Goal: Task Accomplishment & Management: Manage account settings

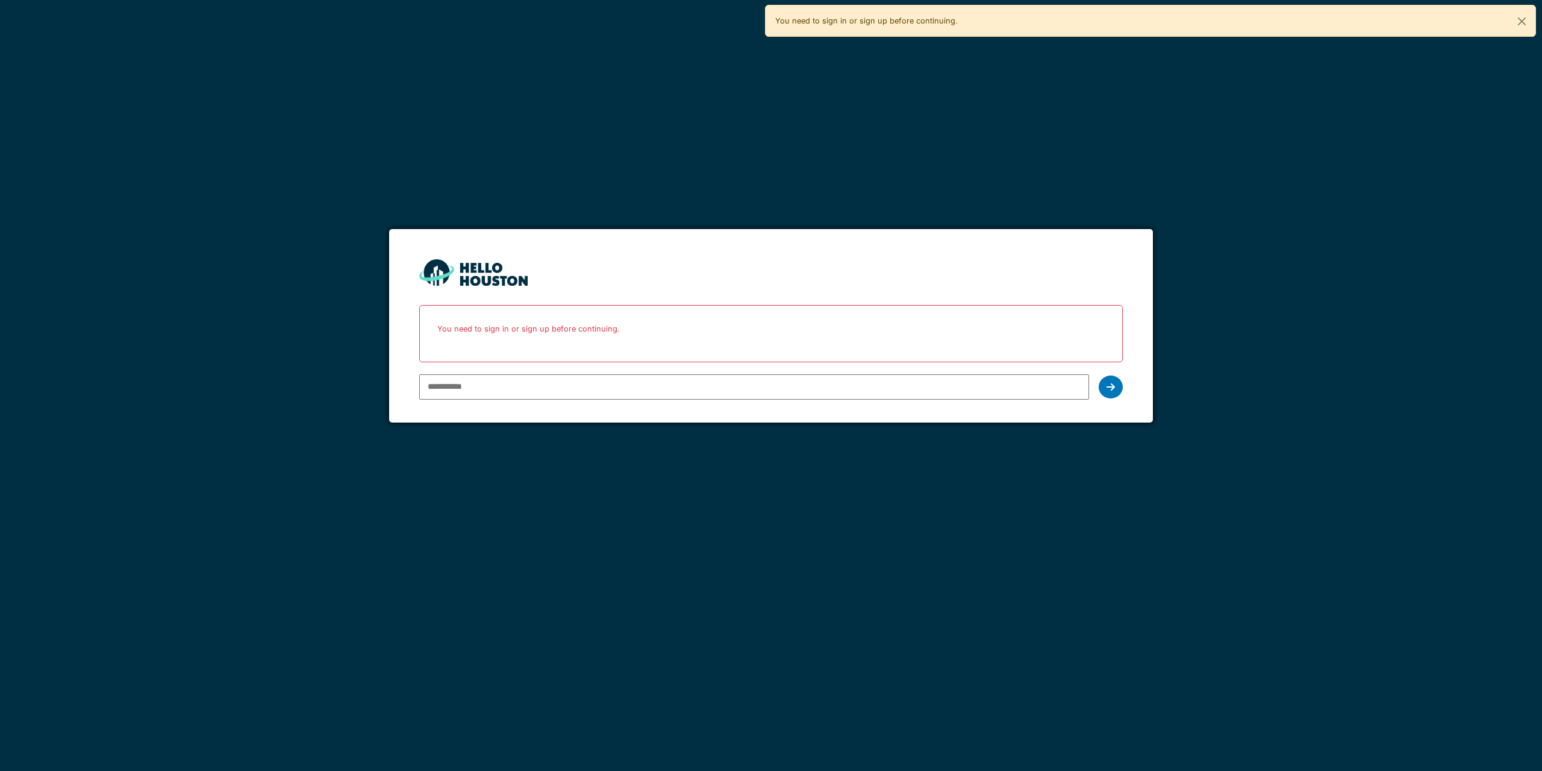
click at [863, 391] on input "email" at bounding box center [753, 386] width 669 height 25
click at [853, 394] on input "email" at bounding box center [753, 386] width 669 height 25
click at [574, 394] on input "email" at bounding box center [753, 386] width 669 height 25
click at [574, 390] on input "email" at bounding box center [753, 386] width 669 height 25
click at [542, 382] on input "email" at bounding box center [753, 386] width 669 height 25
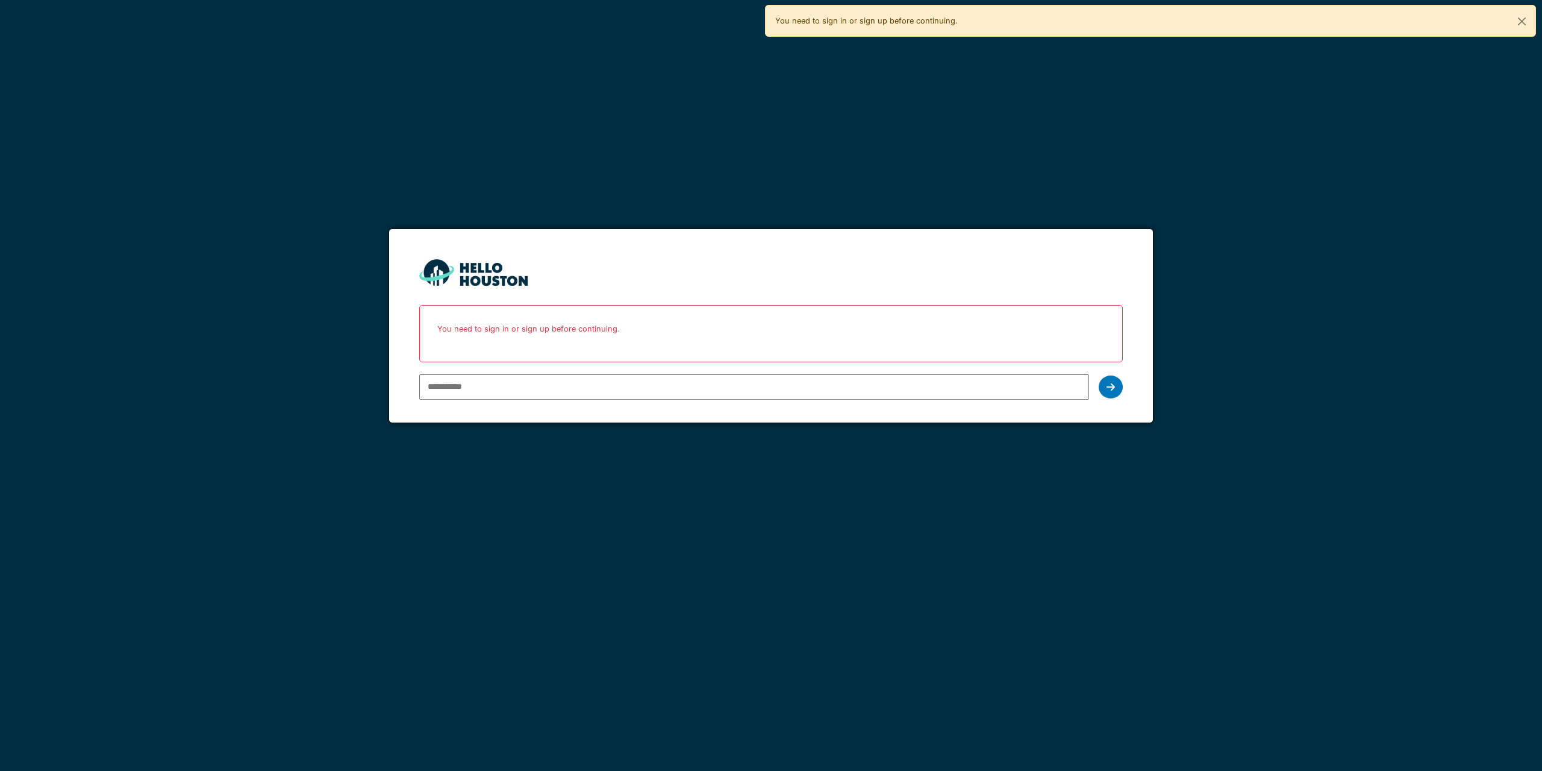
click at [522, 380] on input "email" at bounding box center [753, 386] width 669 height 25
paste input "**********"
type input "**********"
click at [1111, 387] on icon at bounding box center [1111, 387] width 8 height 10
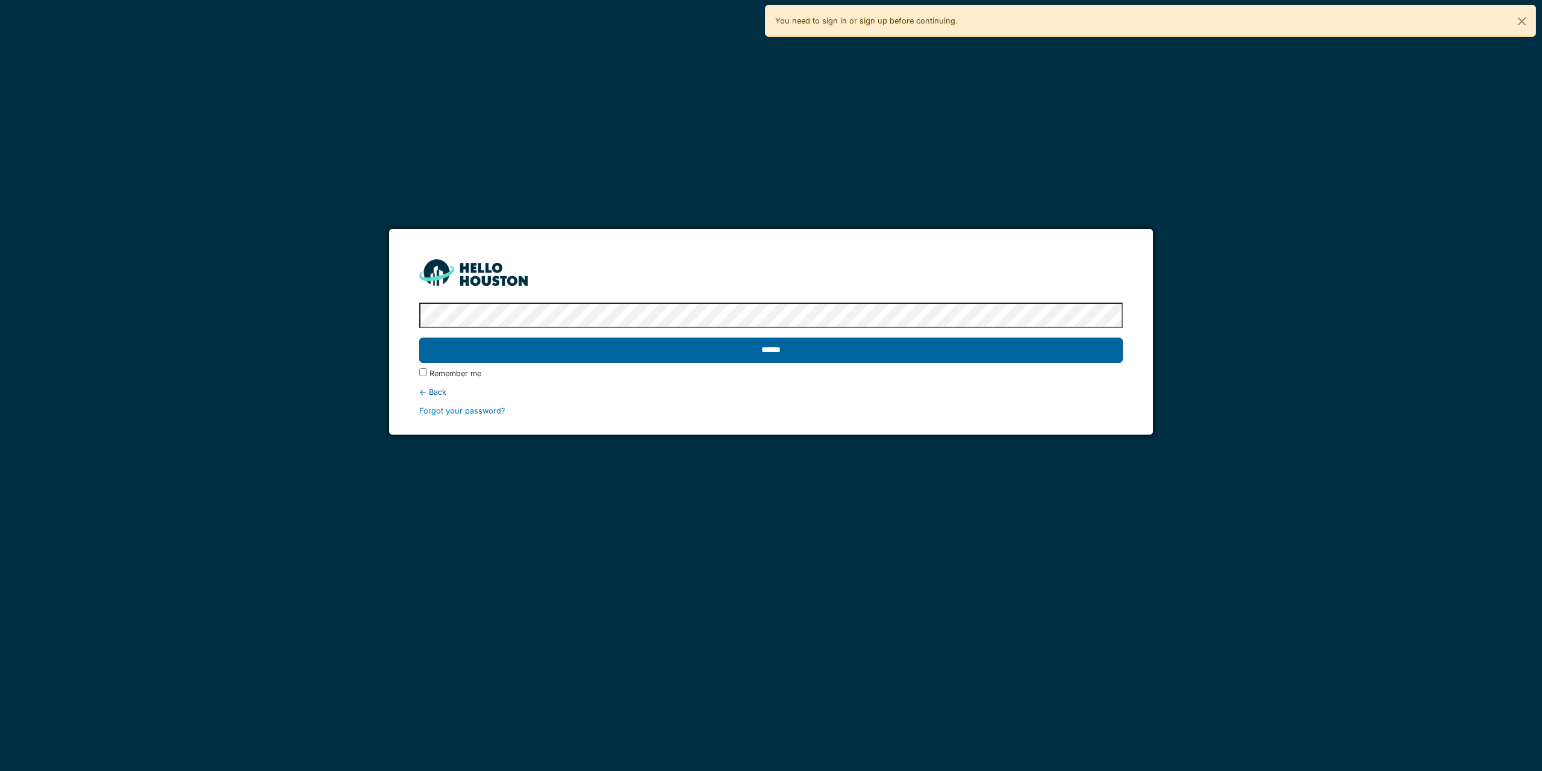
click at [430, 355] on input "******" at bounding box center [770, 349] width 703 height 25
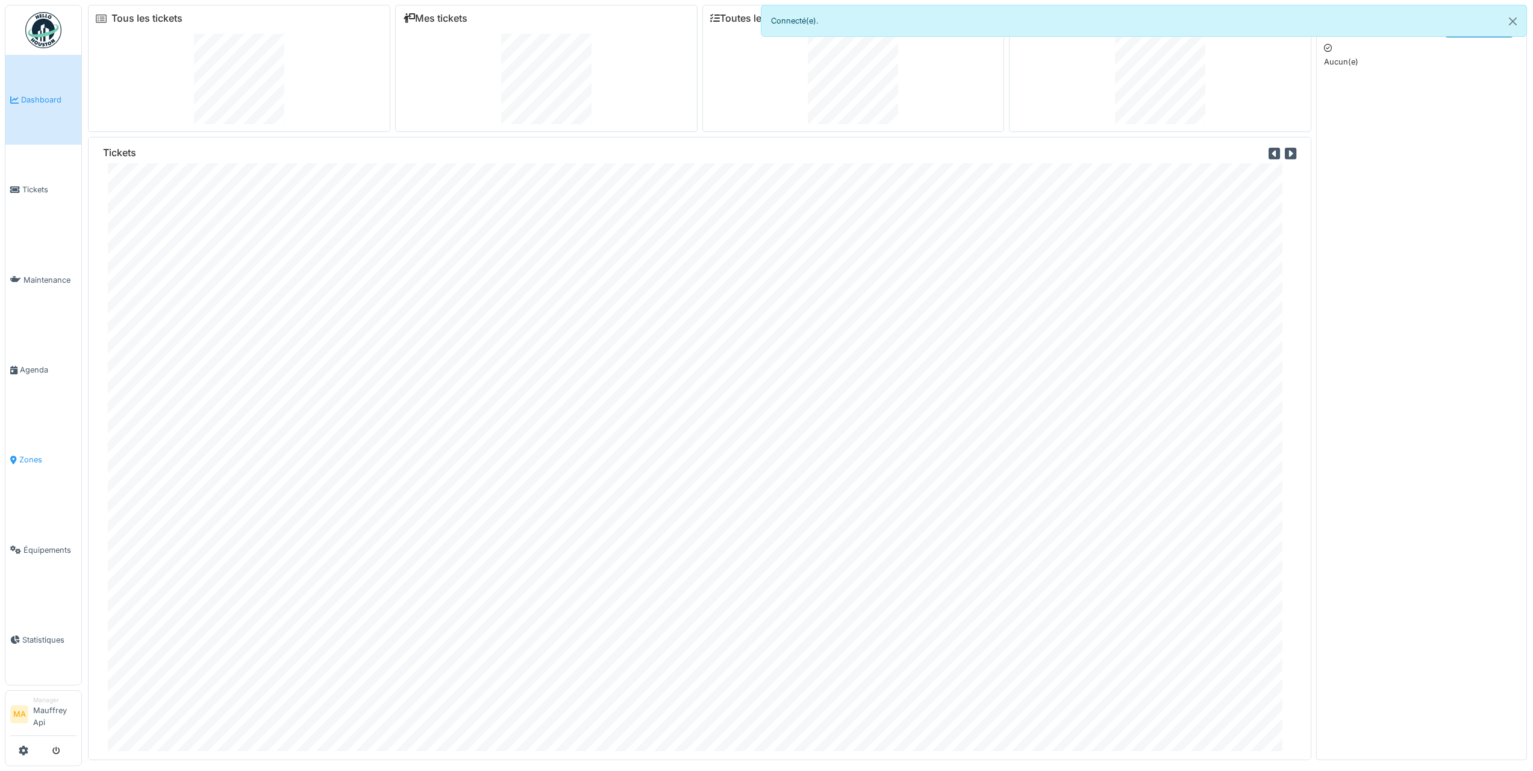
click at [33, 466] on link "Zones" at bounding box center [43, 460] width 76 height 90
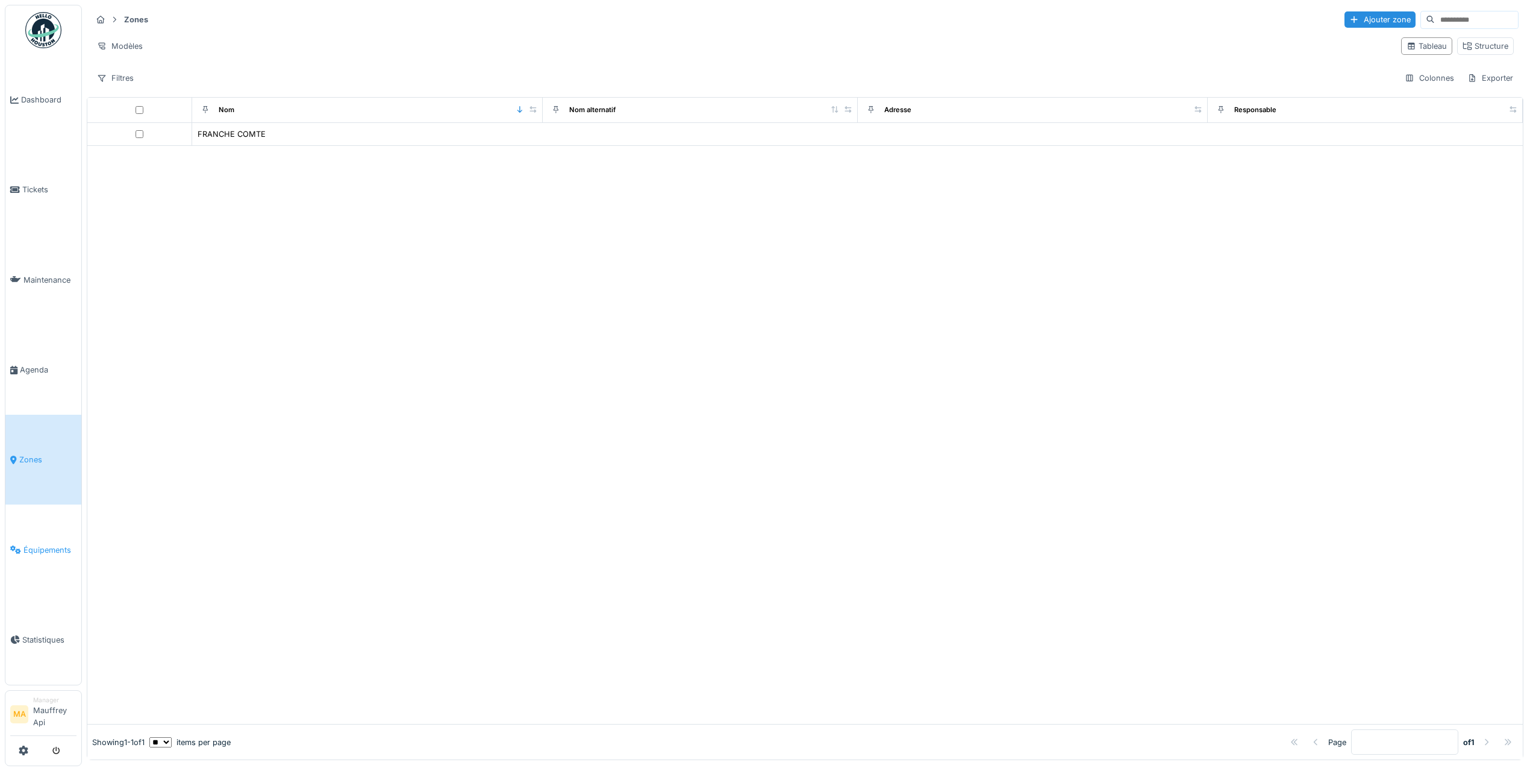
click at [39, 554] on span "Équipements" at bounding box center [49, 549] width 53 height 11
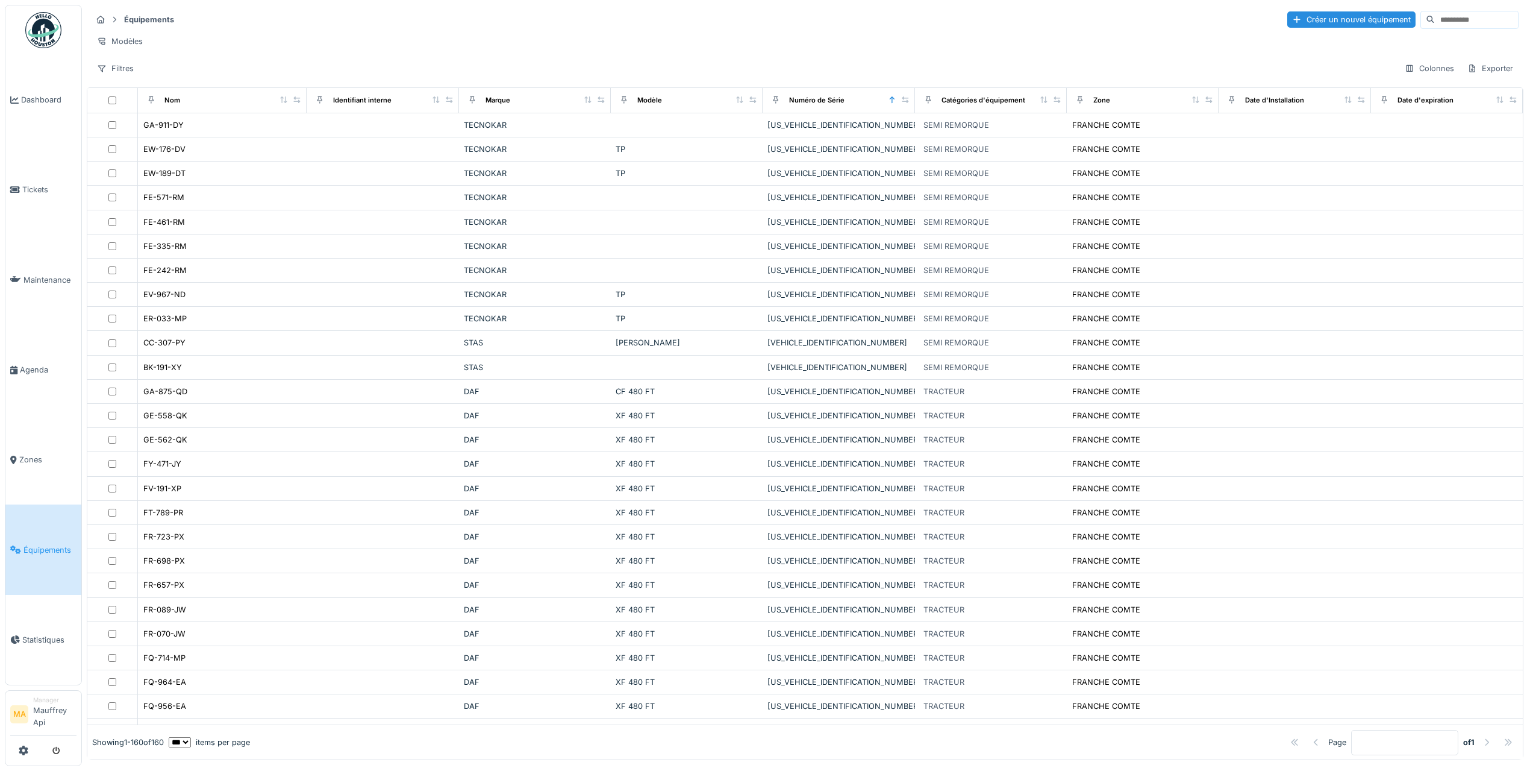
click at [173, 105] on div "Nom" at bounding box center [172, 100] width 16 height 10
click at [199, 108] on div "Nom" at bounding box center [222, 100] width 158 height 15
click at [280, 103] on icon at bounding box center [284, 99] width 8 height 7
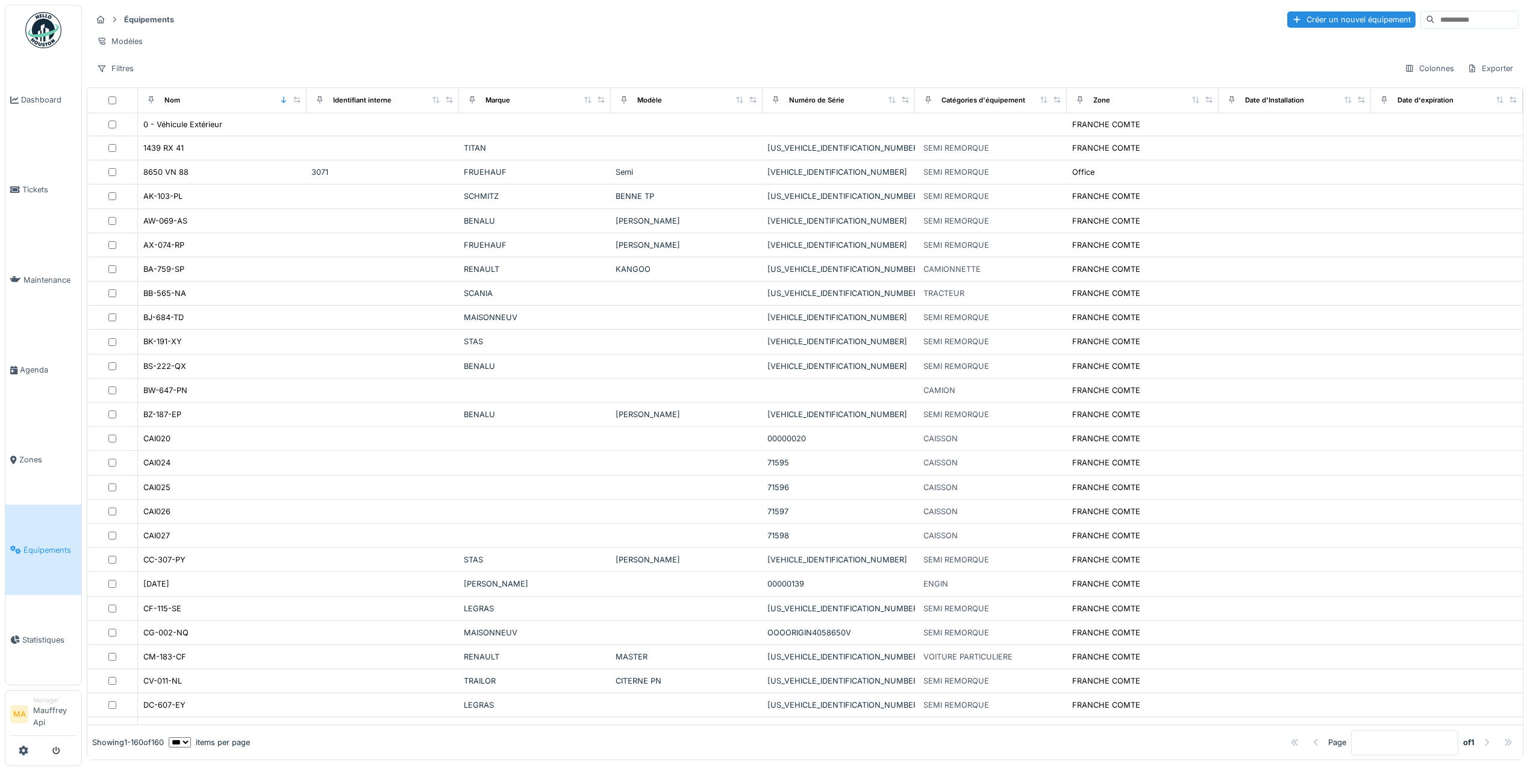
click at [202, 108] on div "Nom" at bounding box center [222, 100] width 158 height 15
click at [272, 107] on div "Nom" at bounding box center [222, 100] width 158 height 15
